Goal: Use online tool/utility: Utilize a website feature to perform a specific function

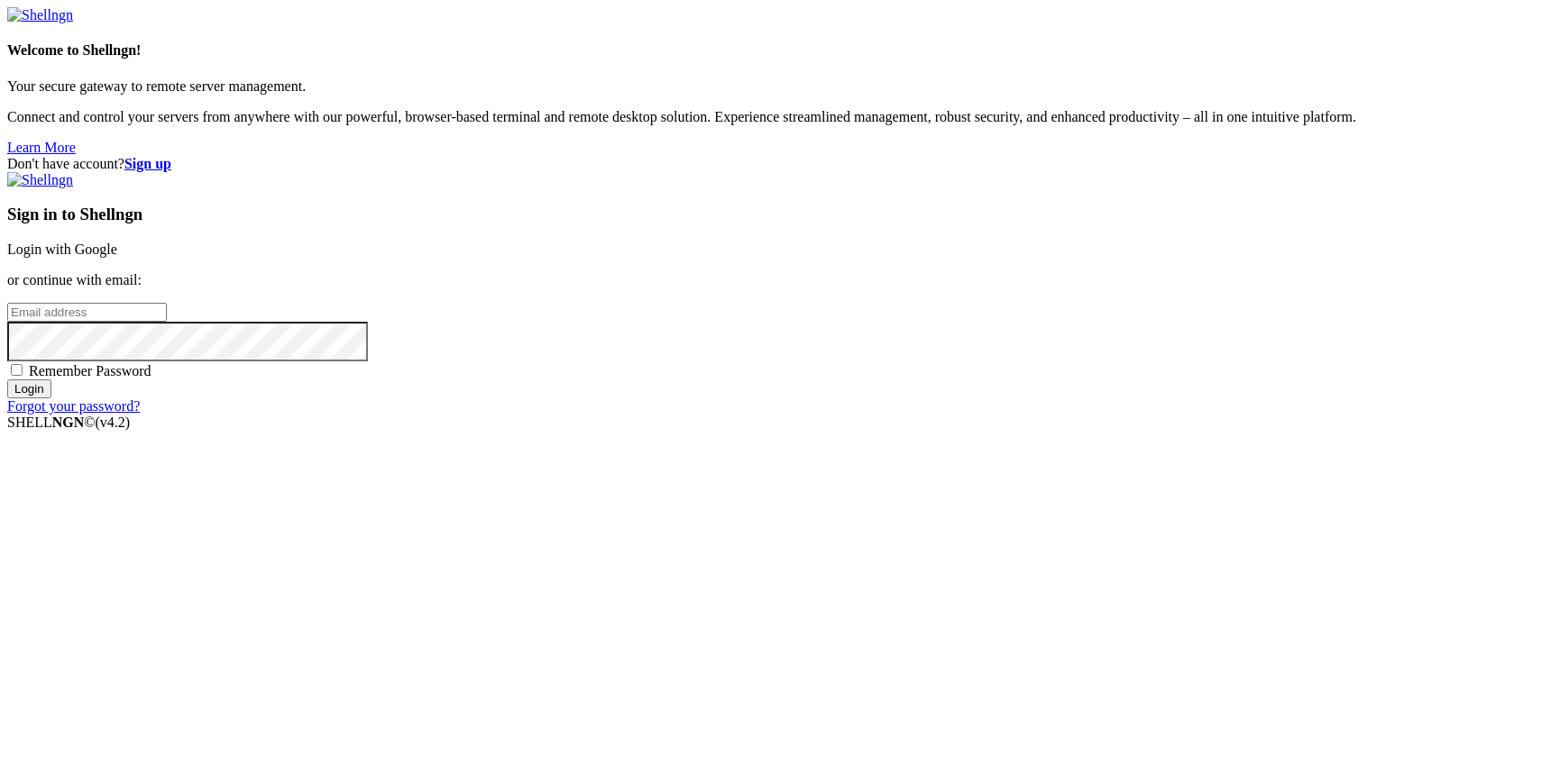
type input "[PERSON_NAME][EMAIL_ADDRESS][DOMAIN_NAME]"
click at [52, 398] on input "Login" at bounding box center [29, 389] width 45 height 19
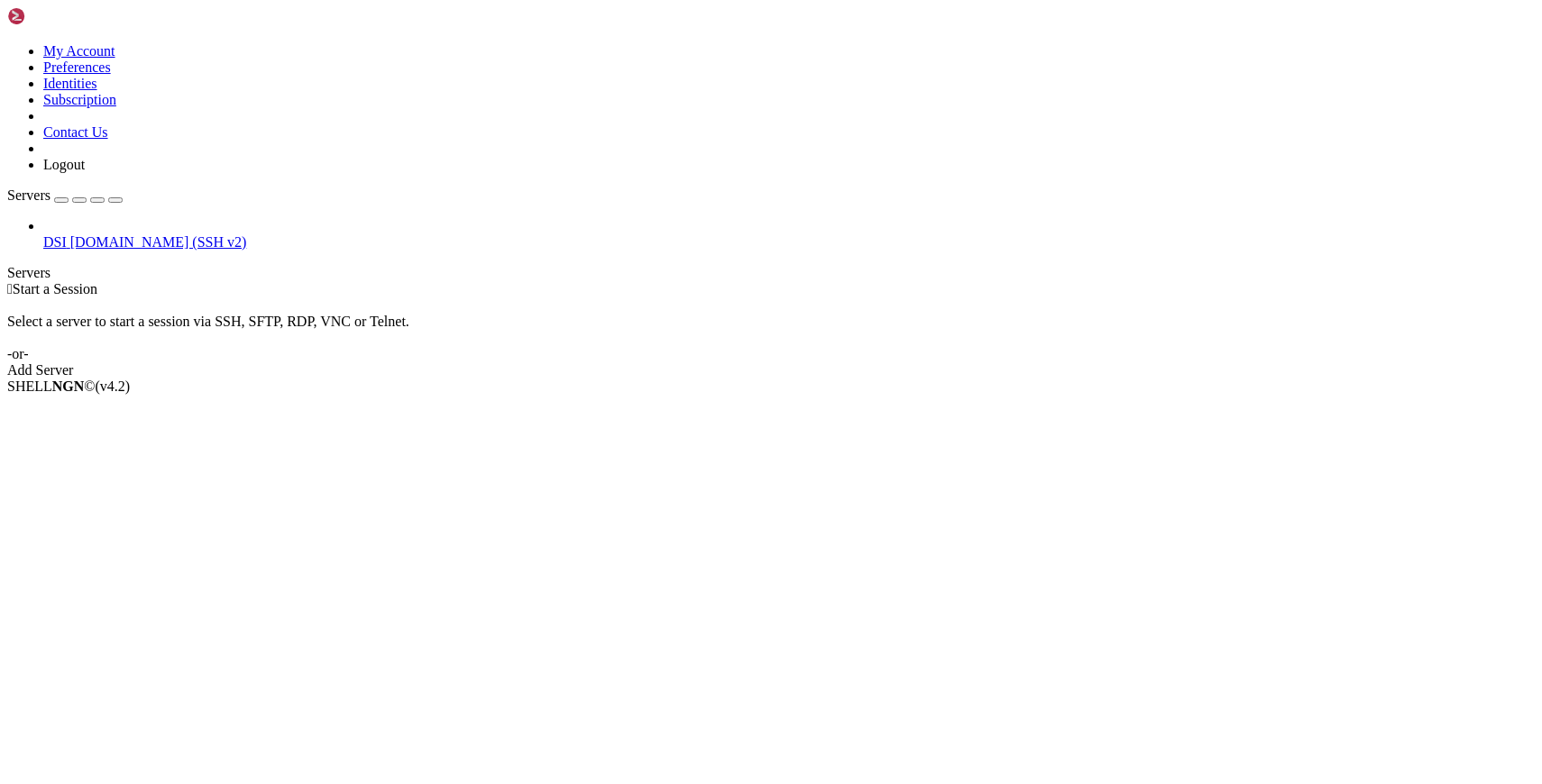
click at [61, 234] on span "DSI" at bounding box center [56, 241] width 24 height 15
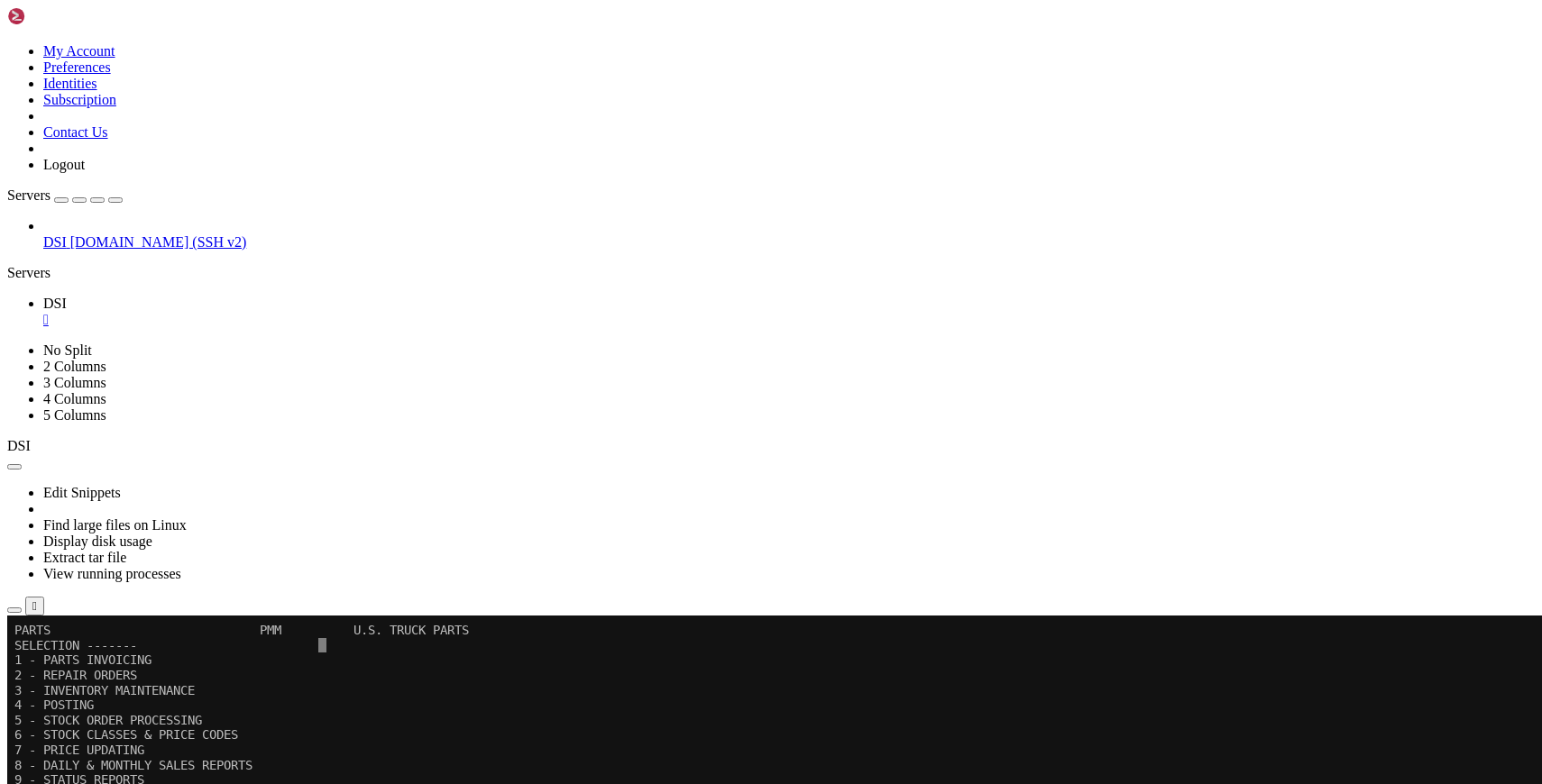
click at [115, 200] on icon "button" at bounding box center [115, 200] width 0 height 0
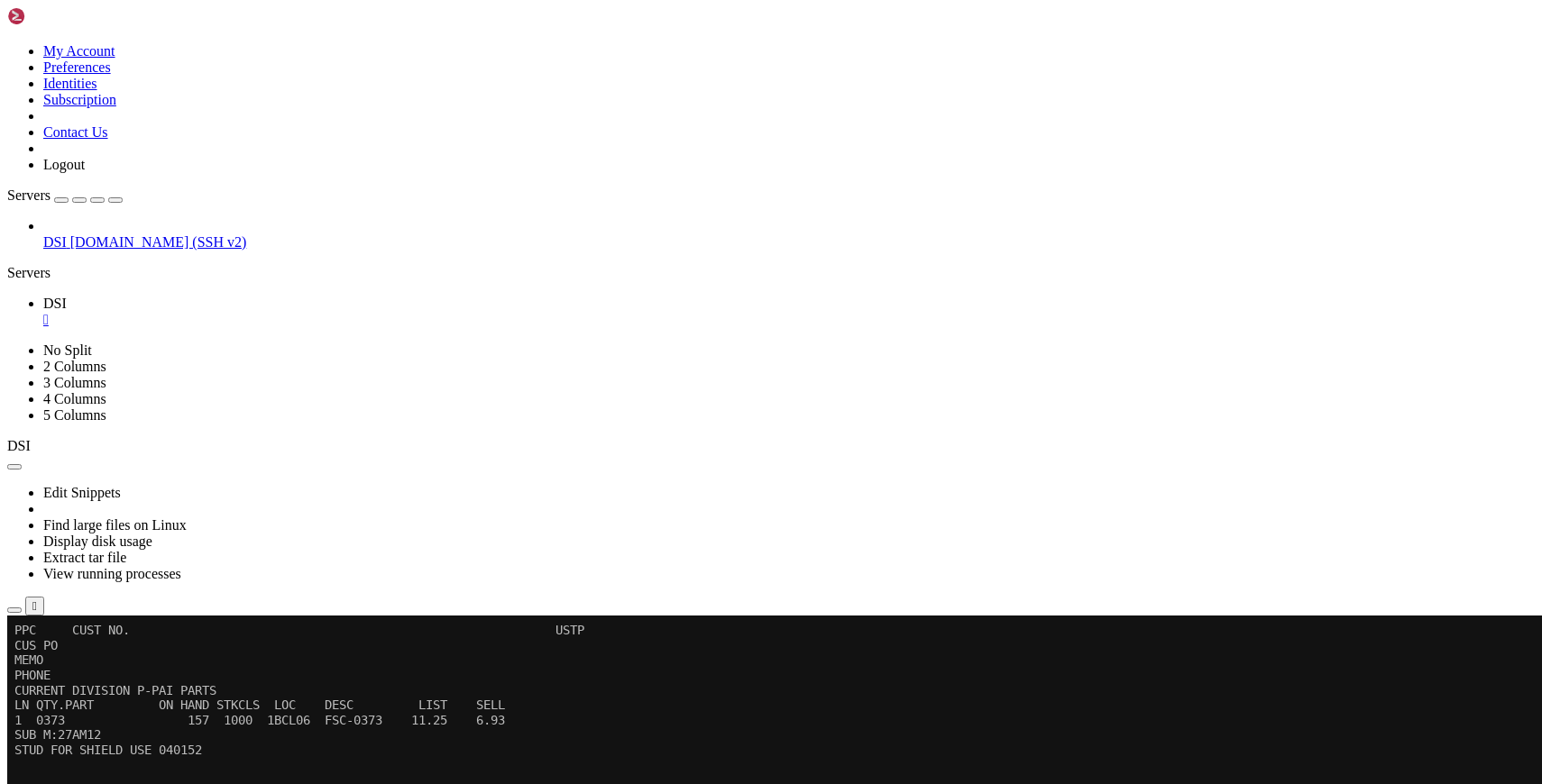
click at [389, 772] on x-row at bounding box center [764, 779] width 1498 height 15
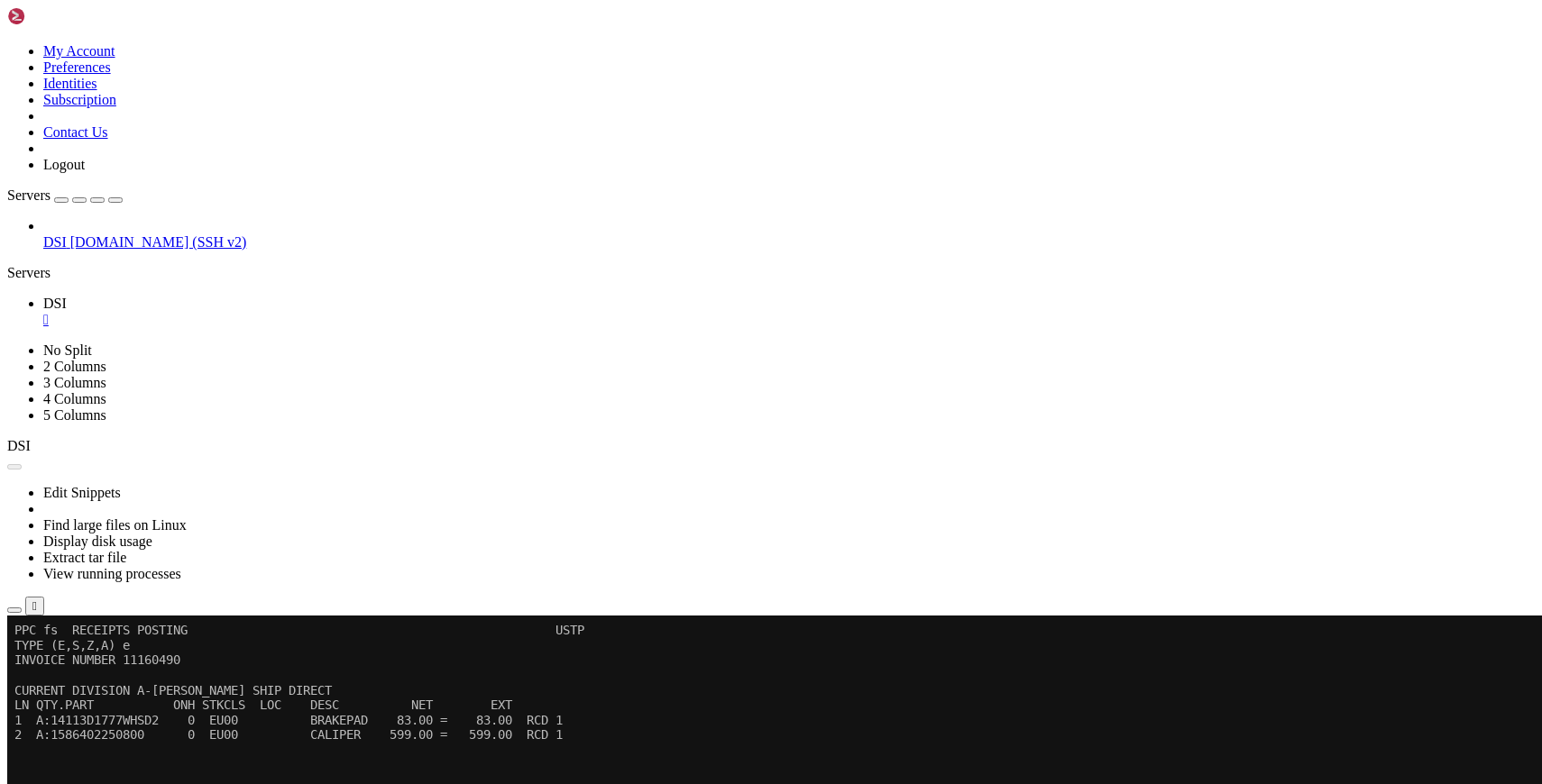
click at [79, 666] on button "Reconnect" at bounding box center [43, 675] width 72 height 19
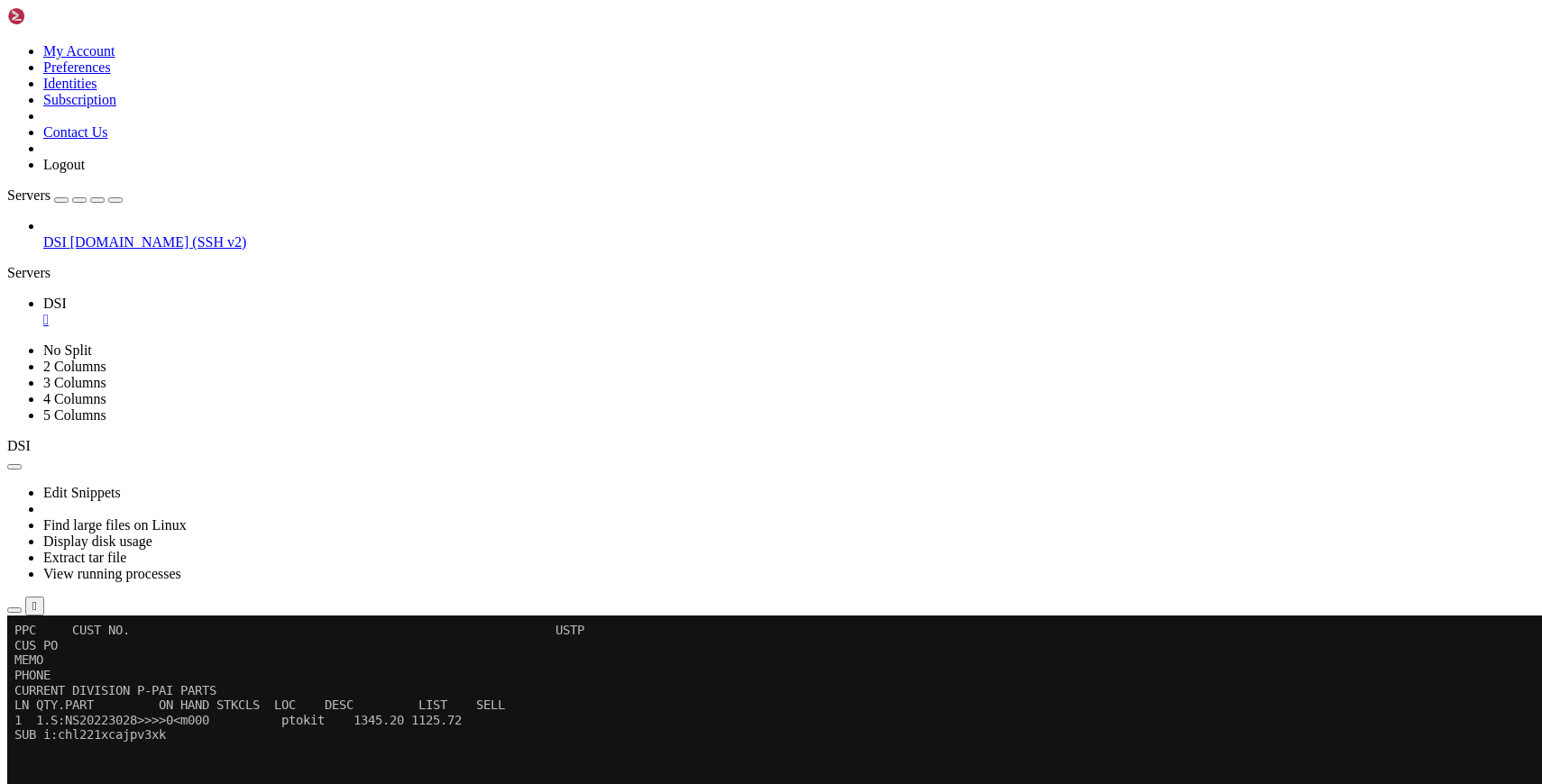
click at [79, 666] on button "Reconnect" at bounding box center [43, 675] width 72 height 19
